Goal: Information Seeking & Learning: Learn about a topic

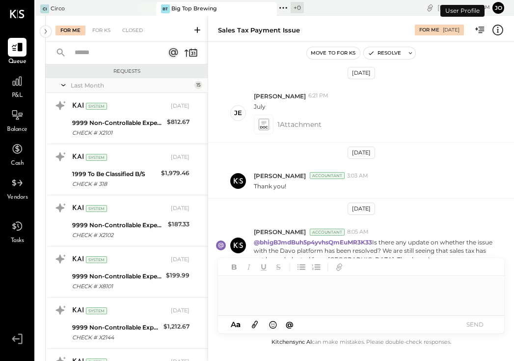
scroll to position [621, 0]
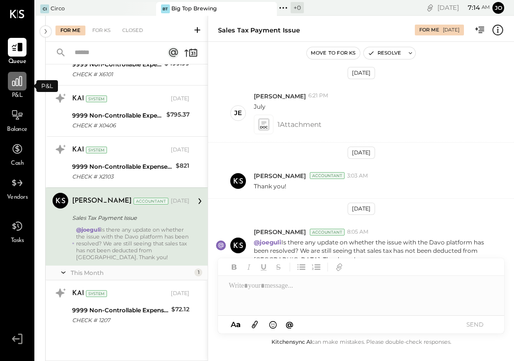
click at [20, 82] on icon at bounding box center [17, 81] width 13 height 13
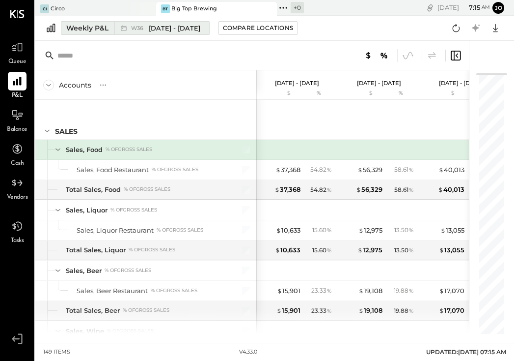
click at [81, 28] on div "Weekly P&L" at bounding box center [87, 28] width 42 height 10
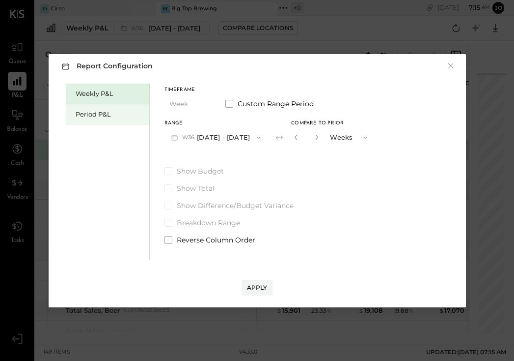
click at [85, 110] on div "Period P&L" at bounding box center [110, 114] width 69 height 9
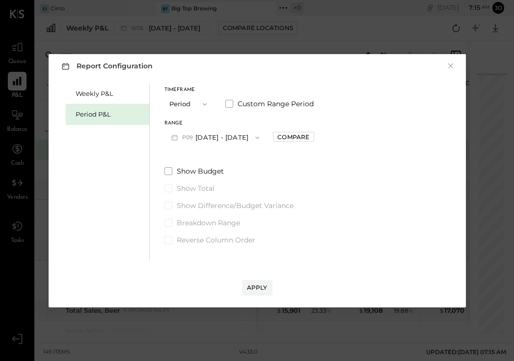
click at [195, 137] on span "P09" at bounding box center [189, 138] width 14 height 8
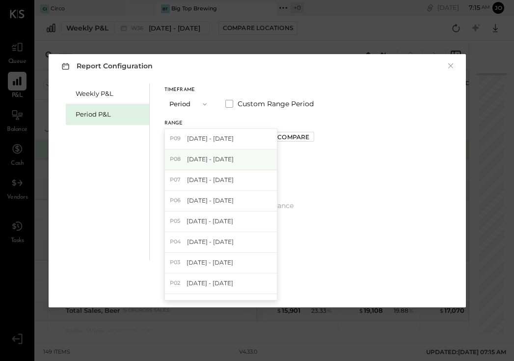
click at [195, 161] on span "[DATE] - [DATE]" at bounding box center [210, 159] width 47 height 8
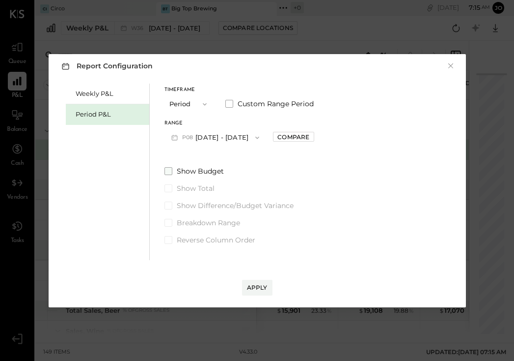
click at [170, 172] on span at bounding box center [169, 171] width 8 height 8
click at [169, 204] on span at bounding box center [169, 205] width 8 height 8
click at [253, 287] on div "Apply" at bounding box center [257, 287] width 21 height 8
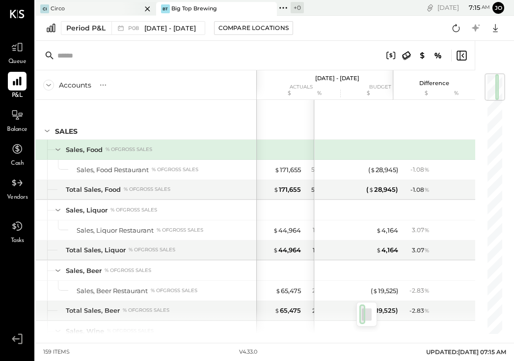
click at [76, 13] on div "Ci Circo" at bounding box center [95, 9] width 121 height 14
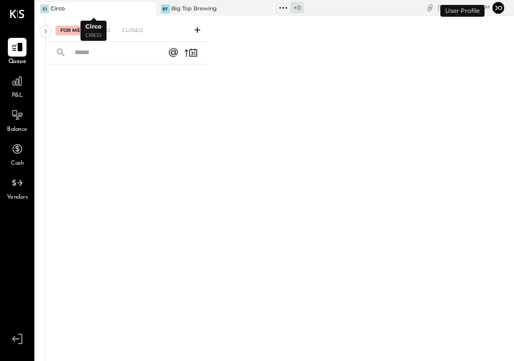
click at [74, 11] on div "Ci Circo" at bounding box center [88, 8] width 106 height 9
click at [172, 8] on div "Big Top Brewing" at bounding box center [194, 9] width 46 height 8
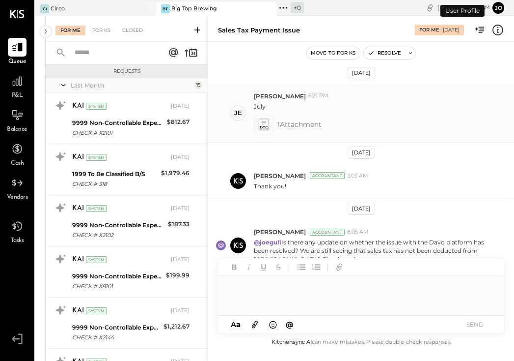
scroll to position [621, 0]
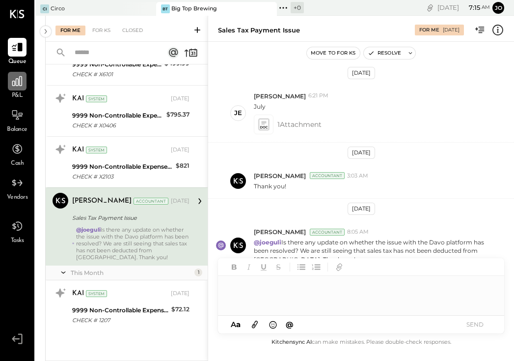
click at [14, 88] on div at bounding box center [17, 81] width 19 height 19
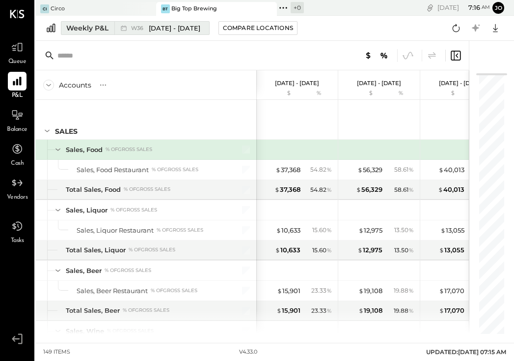
click at [100, 29] on div "Weekly P&L" at bounding box center [87, 28] width 42 height 10
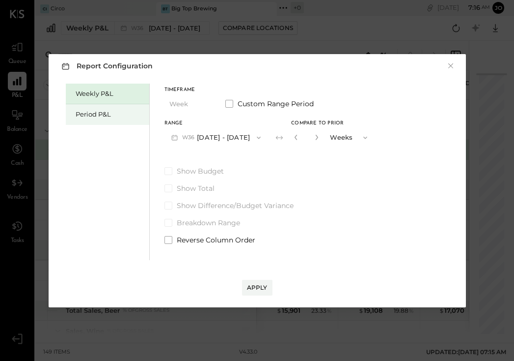
click at [100, 118] on div "Period P&L" at bounding box center [110, 114] width 69 height 9
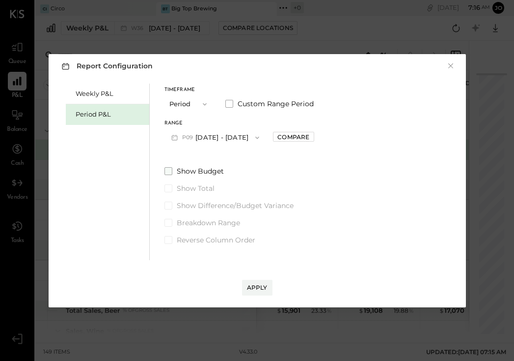
click at [168, 171] on span at bounding box center [169, 171] width 8 height 8
click at [168, 208] on span at bounding box center [169, 205] width 8 height 8
click at [251, 283] on div "Apply" at bounding box center [257, 287] width 21 height 8
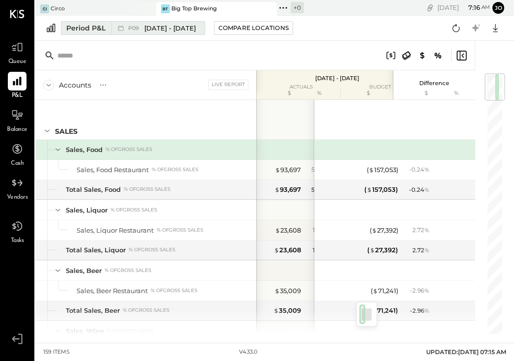
click at [158, 28] on span "[DATE] - [DATE]" at bounding box center [170, 28] width 52 height 9
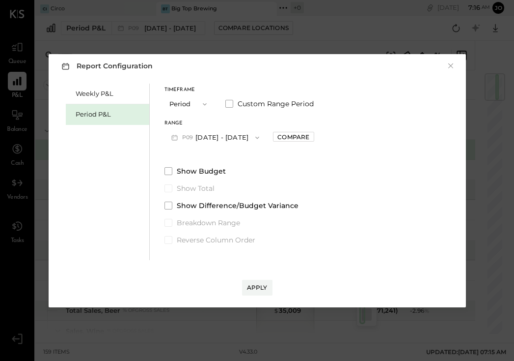
click at [249, 277] on div "Apply" at bounding box center [257, 277] width 398 height 35
click at [249, 280] on button "Apply" at bounding box center [257, 288] width 30 height 16
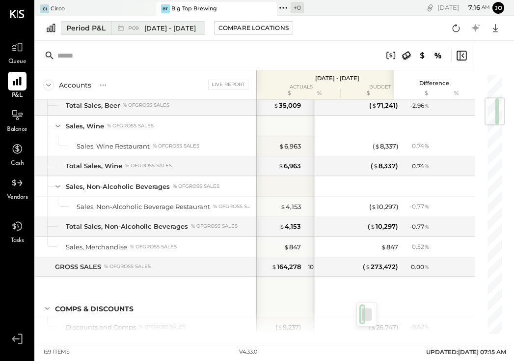
click at [152, 26] on span "[DATE] - [DATE]" at bounding box center [170, 28] width 52 height 9
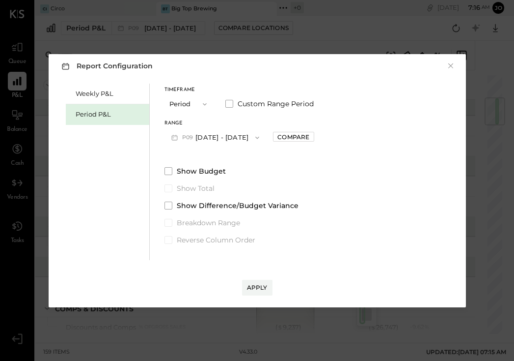
click at [191, 134] on span "P09" at bounding box center [189, 138] width 14 height 8
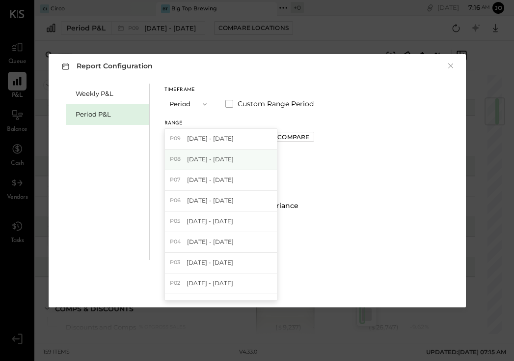
click at [190, 157] on span "[DATE] - [DATE]" at bounding box center [210, 159] width 47 height 8
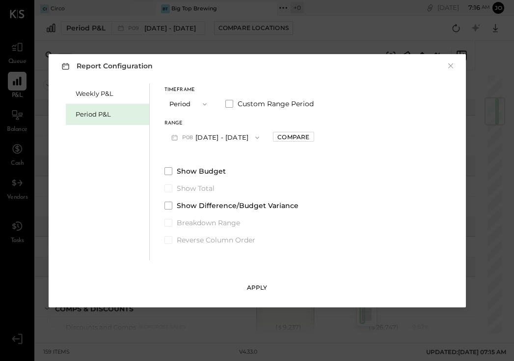
click at [256, 283] on div "Apply" at bounding box center [257, 287] width 21 height 8
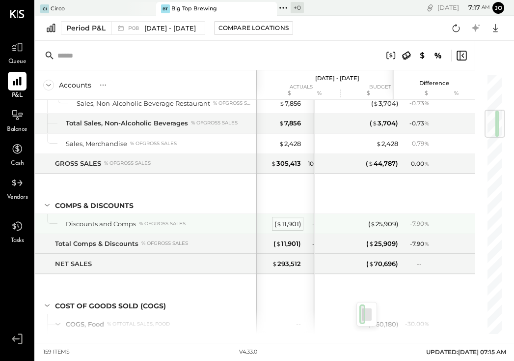
click at [290, 227] on div "( $ 11,901 )" at bounding box center [288, 223] width 27 height 9
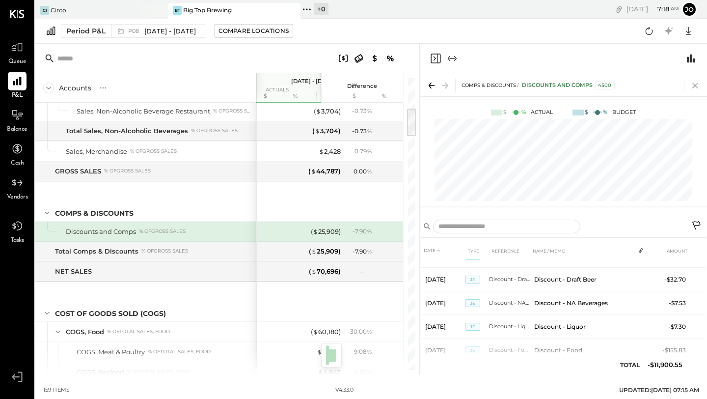
click at [514, 86] on icon at bounding box center [696, 86] width 14 height 14
